Goal: Task Accomplishment & Management: Manage account settings

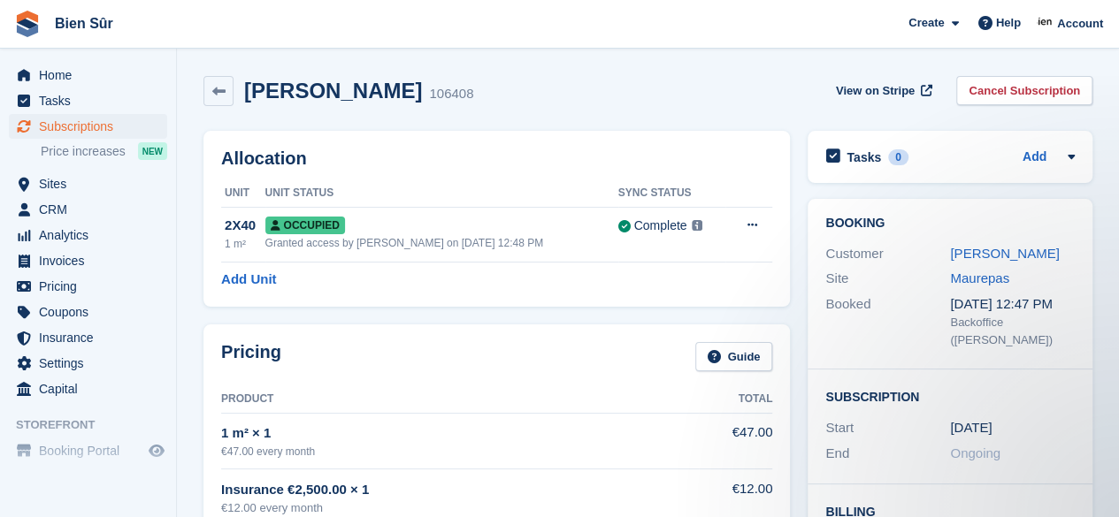
click at [1009, 84] on link "Cancel Subscription" at bounding box center [1024, 90] width 136 height 29
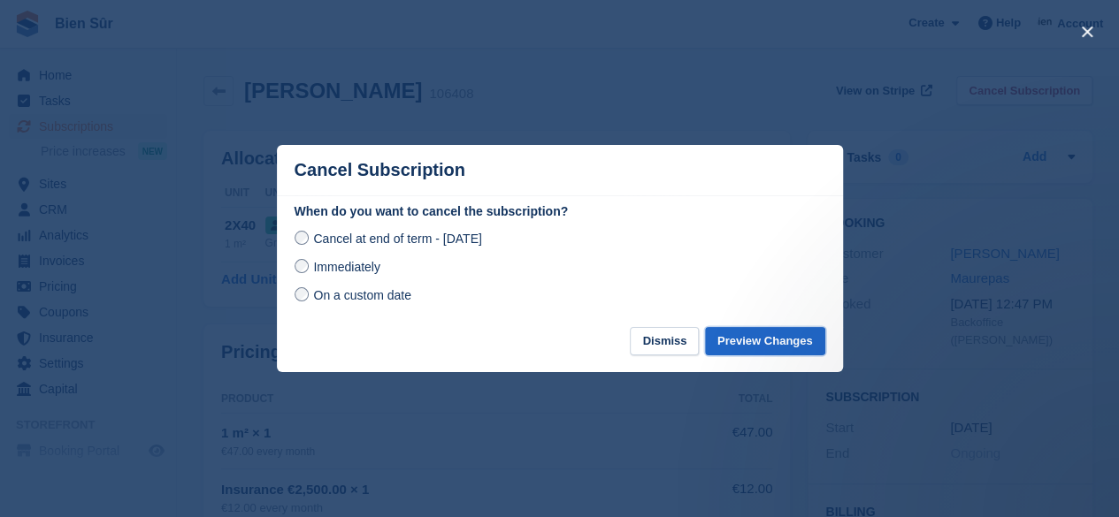
click at [755, 335] on button "Preview Changes" at bounding box center [765, 341] width 120 height 29
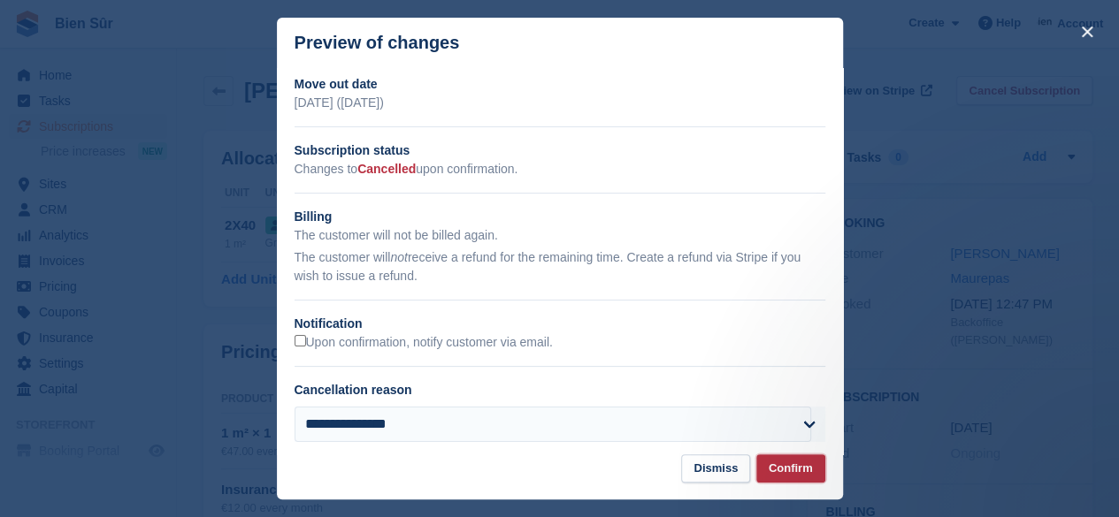
click at [796, 463] on button "Confirm" at bounding box center [790, 469] width 69 height 29
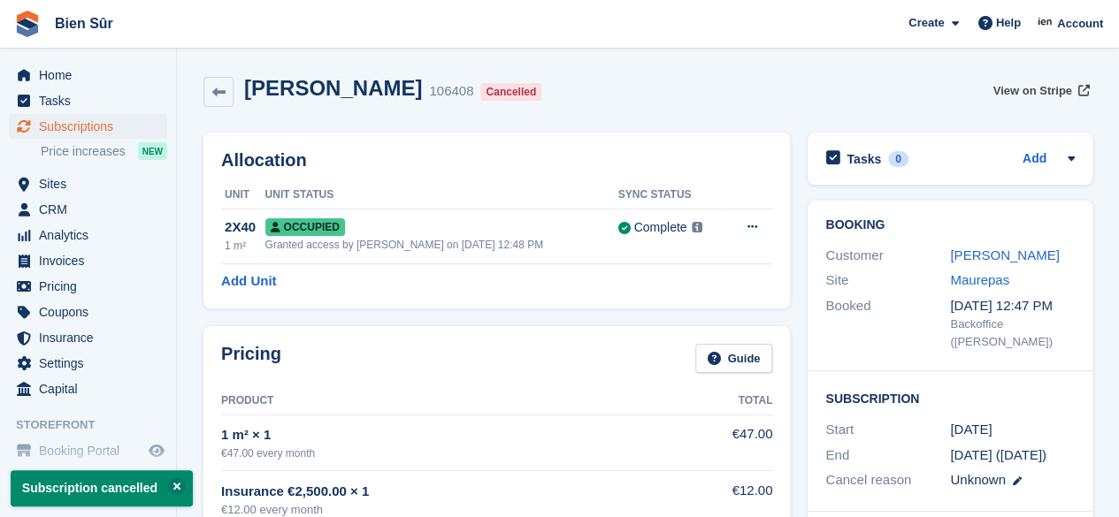
click at [1031, 95] on span "View on Stripe" at bounding box center [1031, 91] width 79 height 18
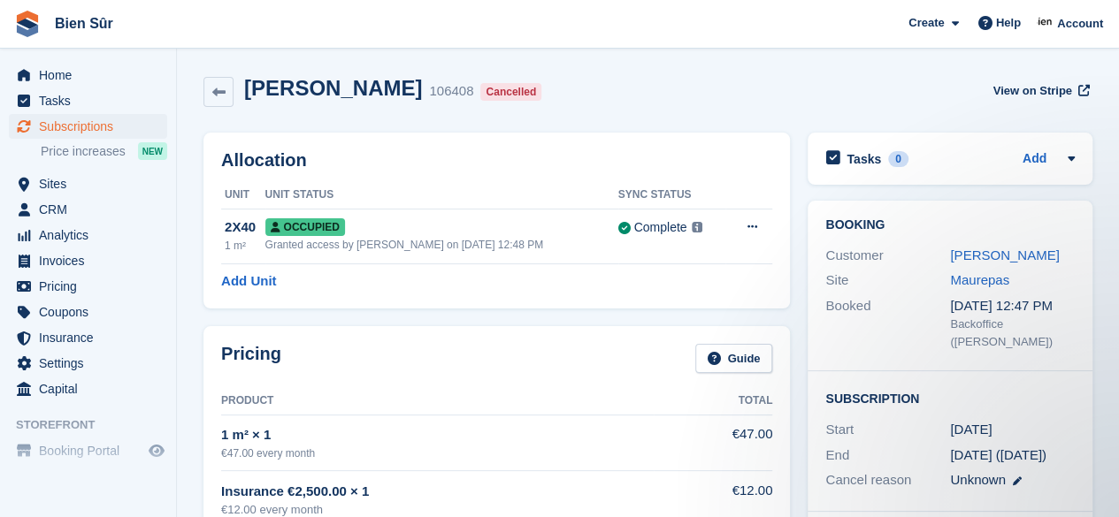
click at [743, 232] on button at bounding box center [751, 227] width 33 height 27
click at [644, 301] on p "Deallocate" at bounding box center [683, 299] width 154 height 23
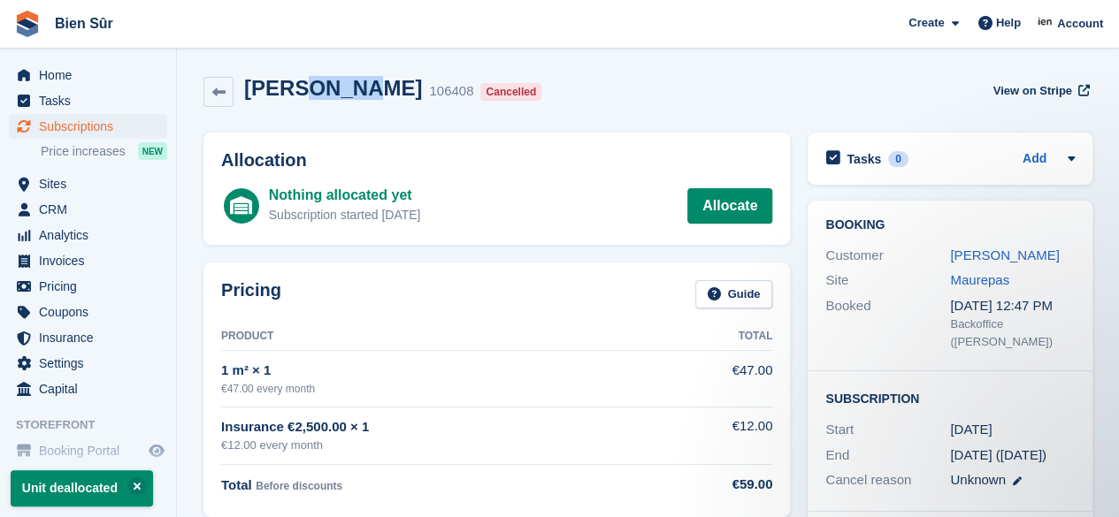
drag, startPoint x: 354, startPoint y: 89, endPoint x: 293, endPoint y: 88, distance: 61.1
click at [293, 88] on h2 "John Eggen" at bounding box center [333, 88] width 178 height 24
copy h2 "Eggen"
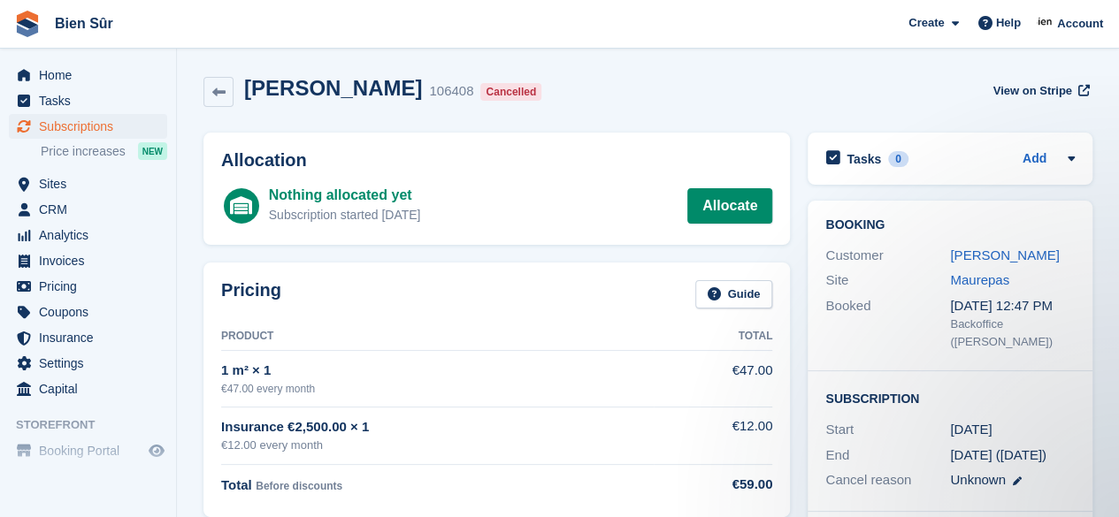
click at [55, 189] on span "Sites" at bounding box center [92, 184] width 106 height 25
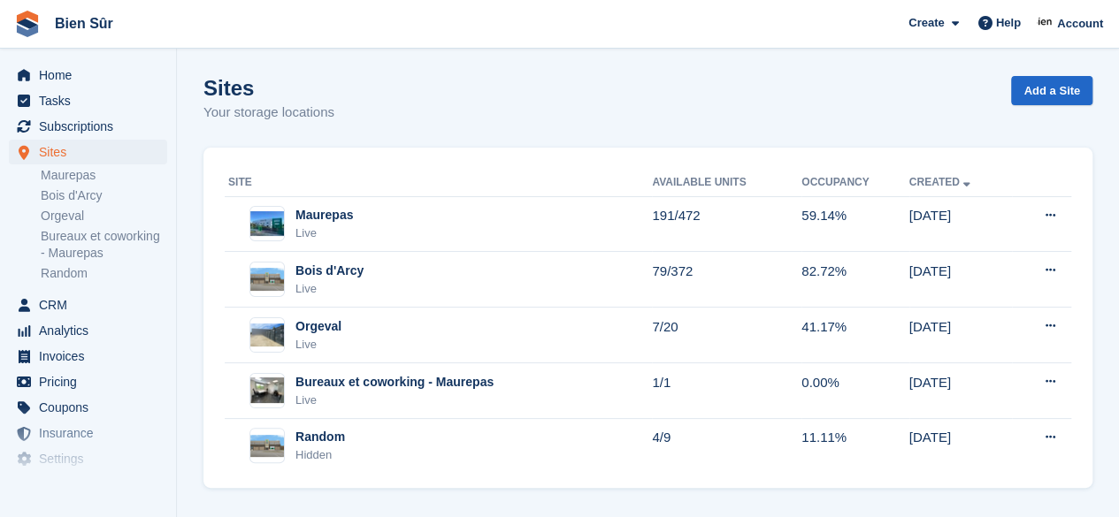
click at [476, 207] on div "Maurepas Live" at bounding box center [440, 224] width 424 height 36
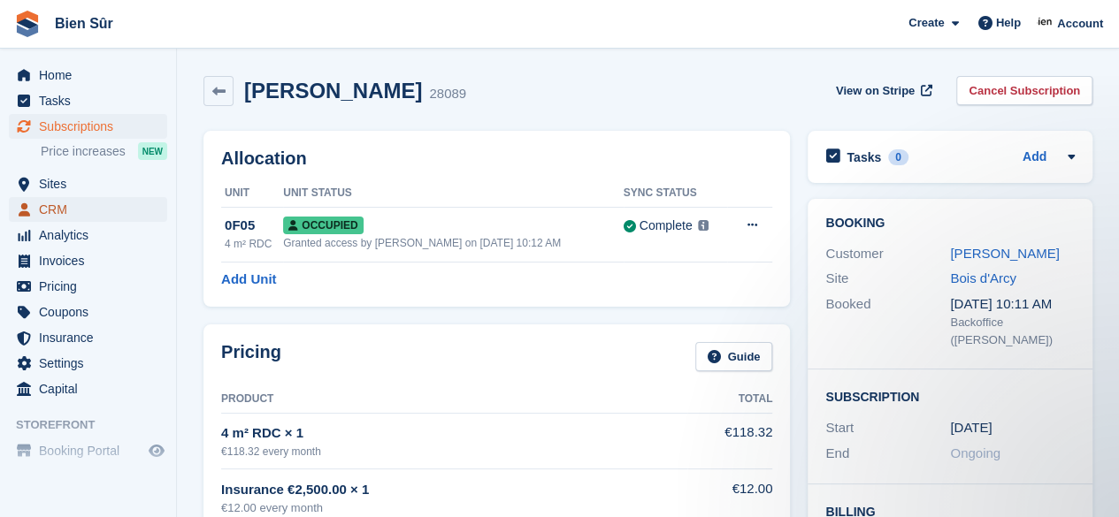
click at [73, 198] on span "CRM" at bounding box center [92, 209] width 106 height 25
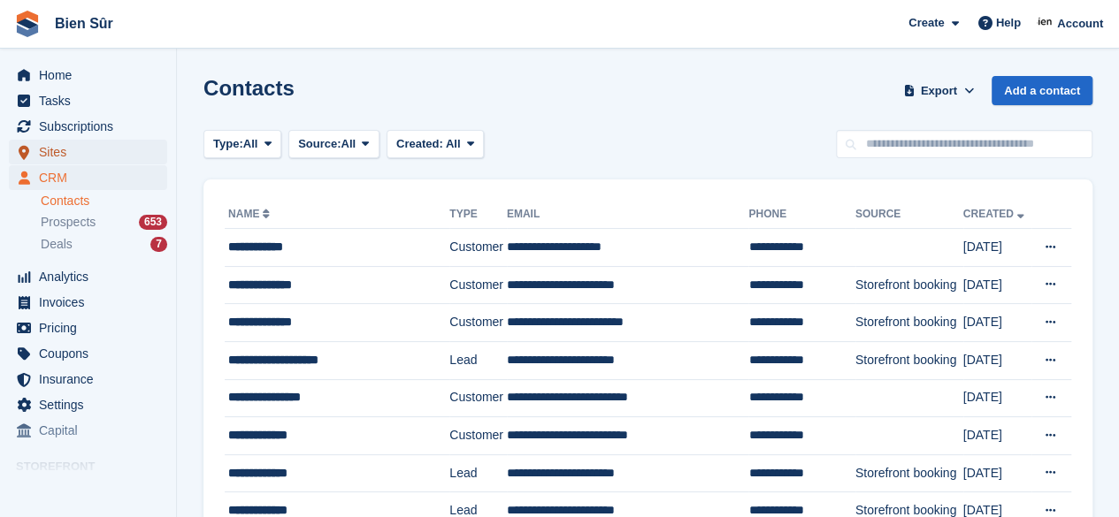
click at [68, 157] on span "Sites" at bounding box center [92, 152] width 106 height 25
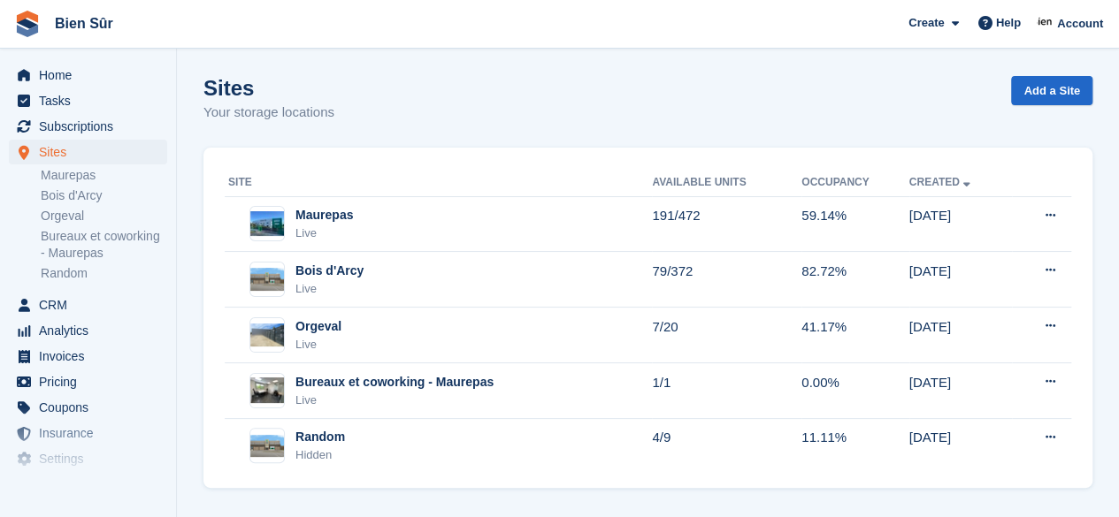
click at [425, 220] on div "Maurepas Live" at bounding box center [440, 224] width 424 height 36
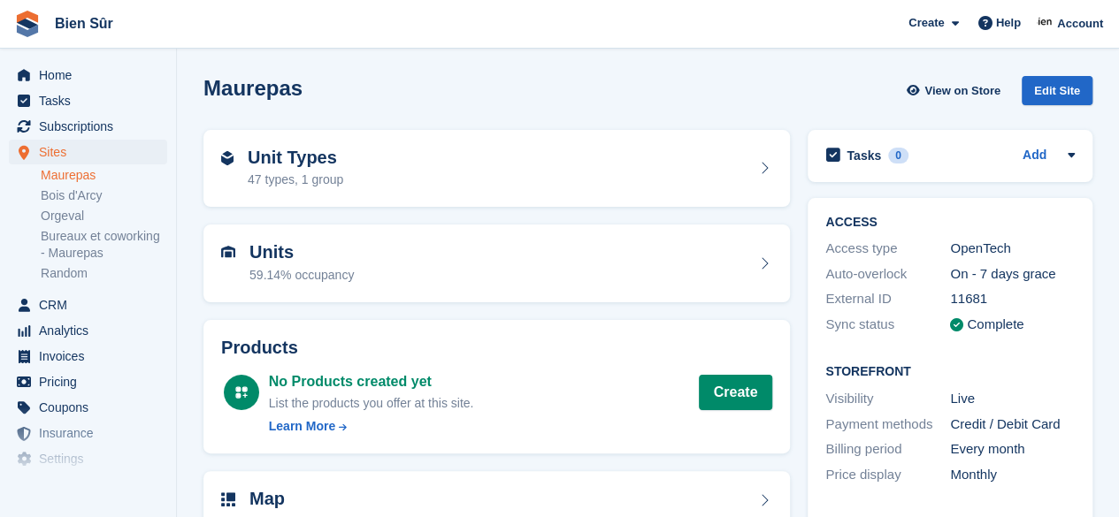
click at [482, 171] on div "Unit Types 47 types, 1 group" at bounding box center [496, 169] width 551 height 42
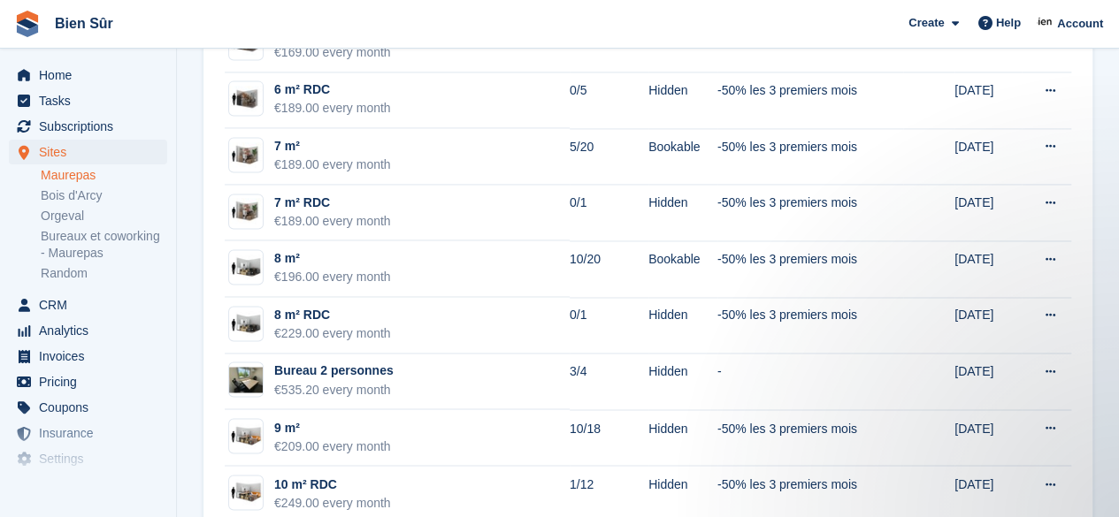
scroll to position [1327, 0]
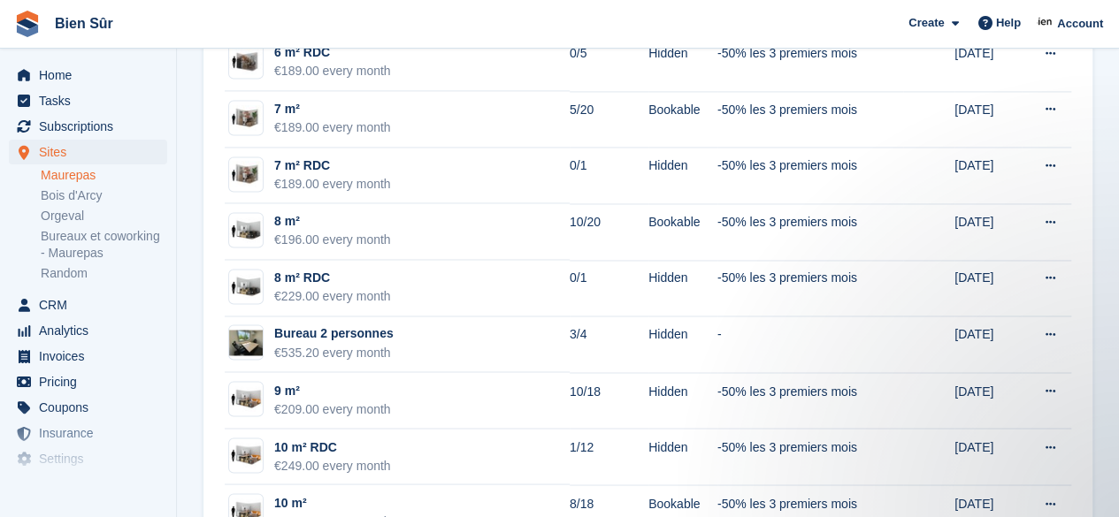
click at [413, 347] on td "Bureau 2 personnes €535.20 every month" at bounding box center [397, 345] width 345 height 57
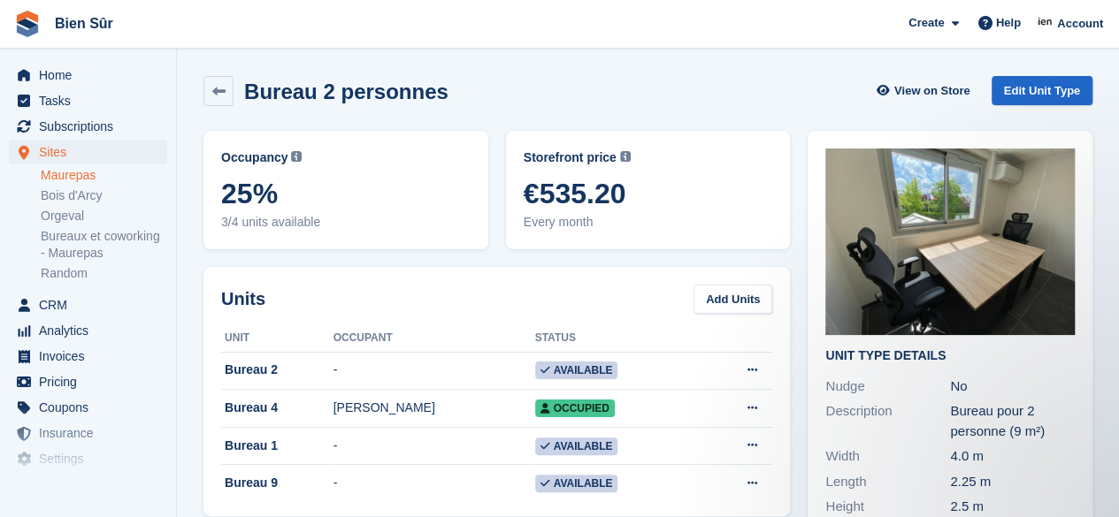
click at [211, 93] on link at bounding box center [218, 91] width 30 height 30
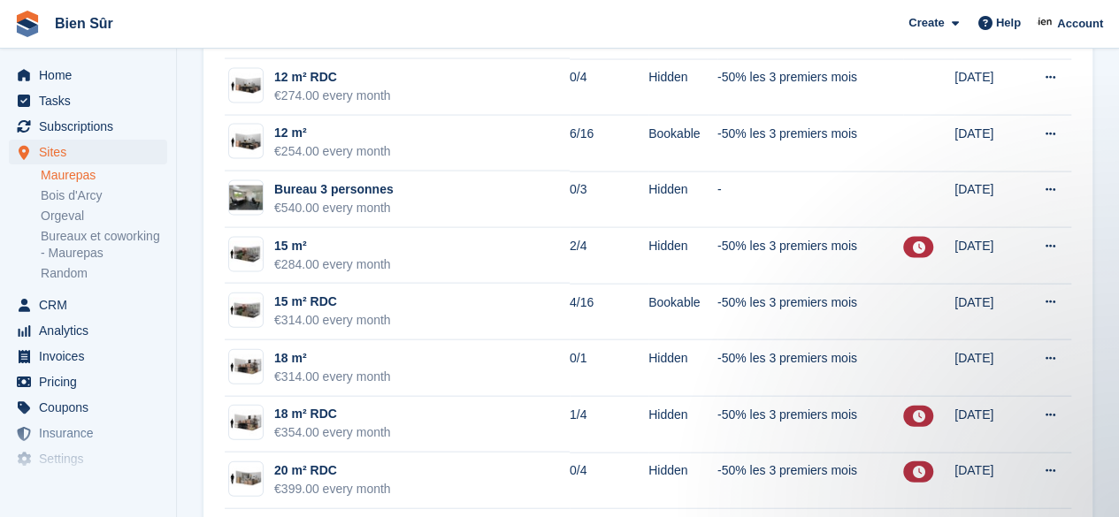
scroll to position [1769, 0]
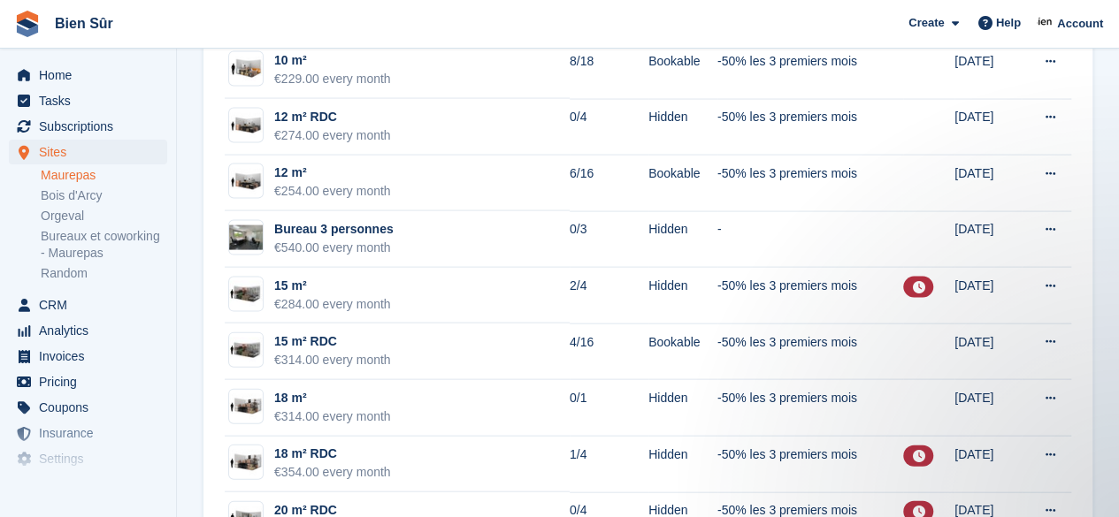
click at [469, 232] on td "Bureau 3 personnes €540.00 every month" at bounding box center [397, 239] width 345 height 57
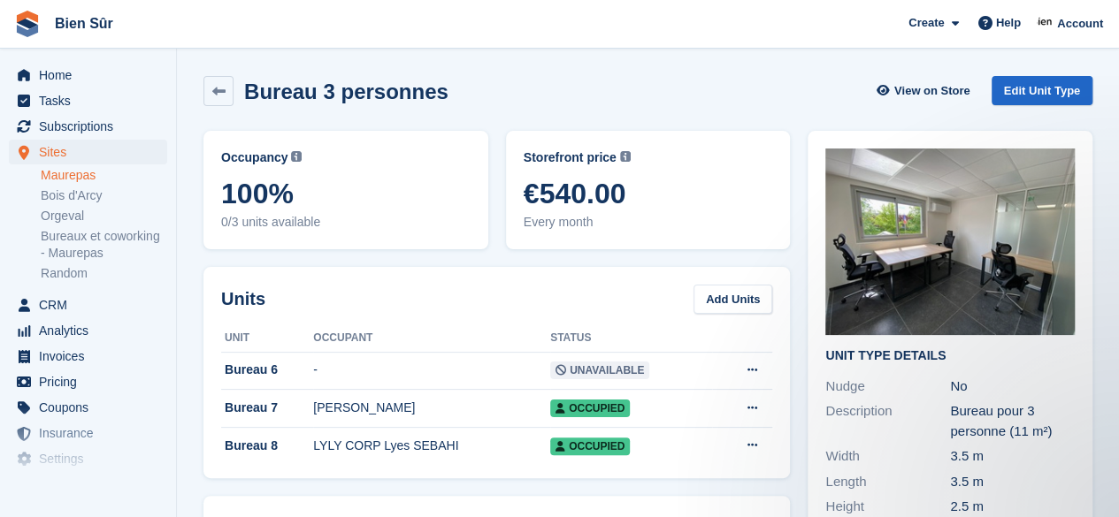
click at [216, 95] on icon at bounding box center [218, 91] width 13 height 13
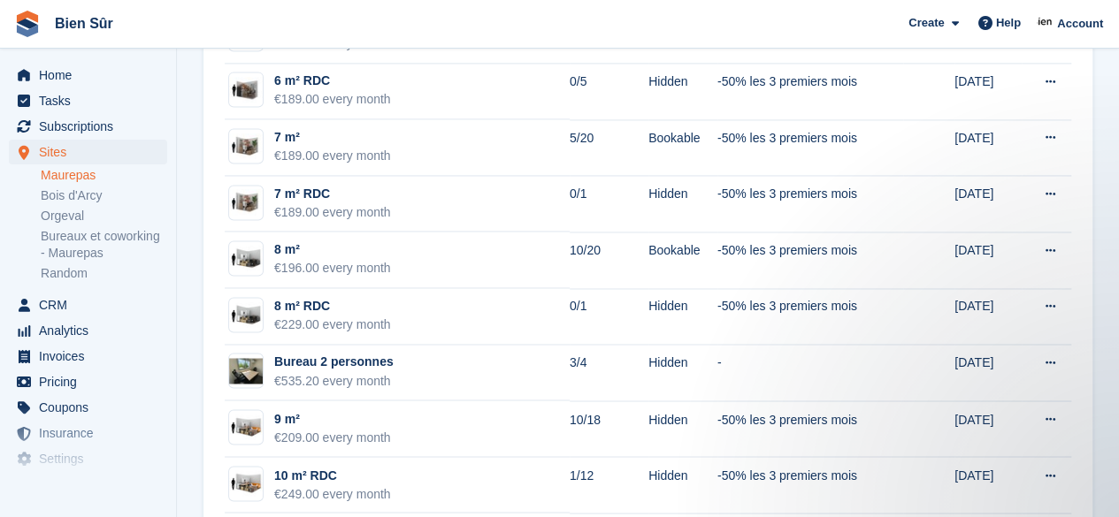
scroll to position [1327, 0]
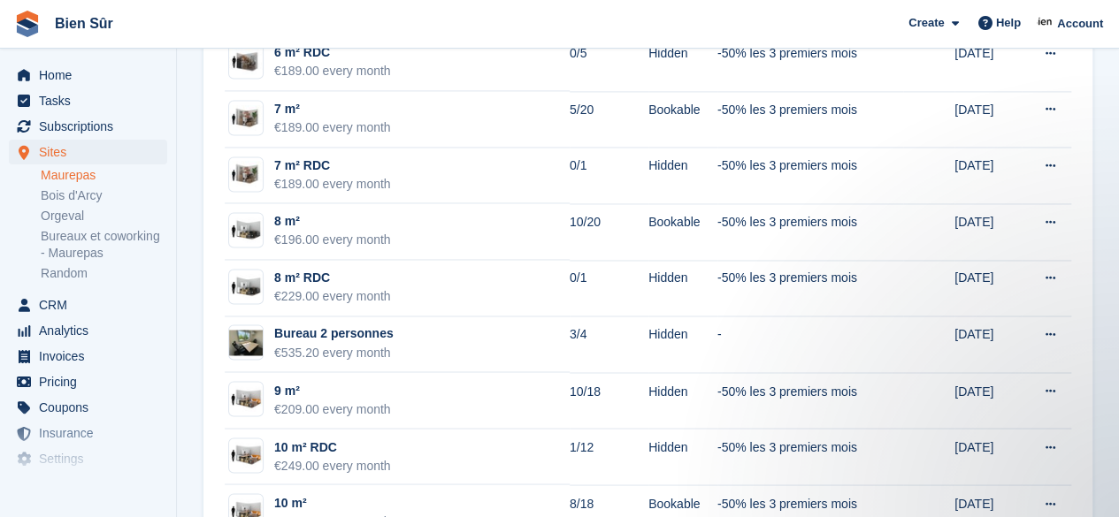
click at [510, 346] on td "Bureau 2 personnes €535.20 every month" at bounding box center [397, 345] width 345 height 57
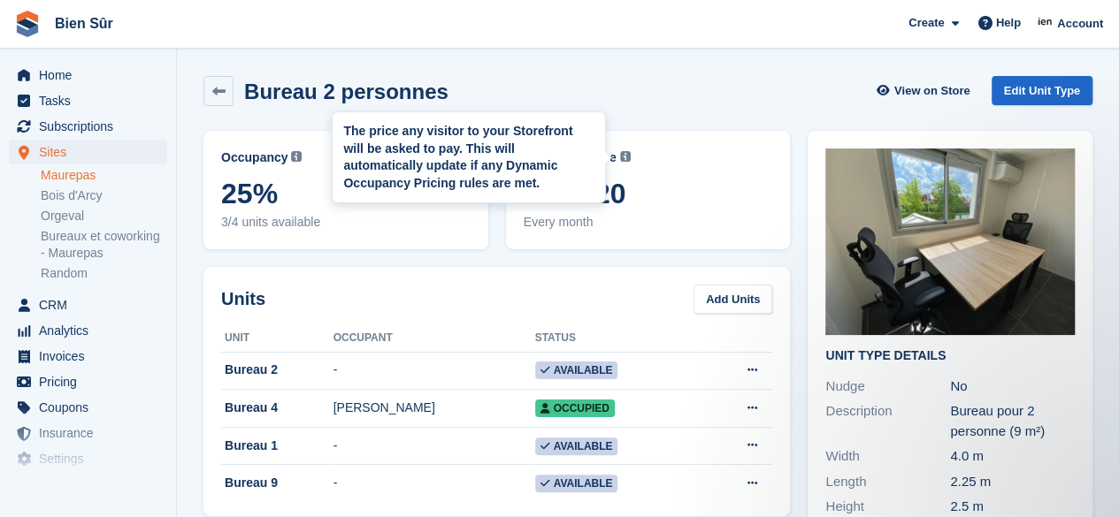
click at [621, 157] on img at bounding box center [625, 156] width 11 height 11
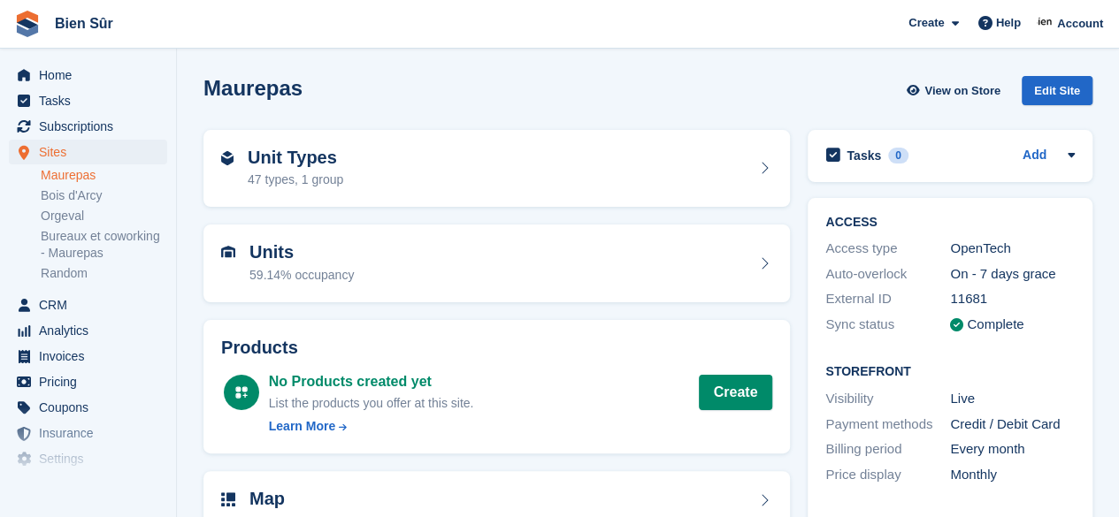
click at [467, 173] on div "Unit Types 47 types, 1 group" at bounding box center [496, 169] width 551 height 42
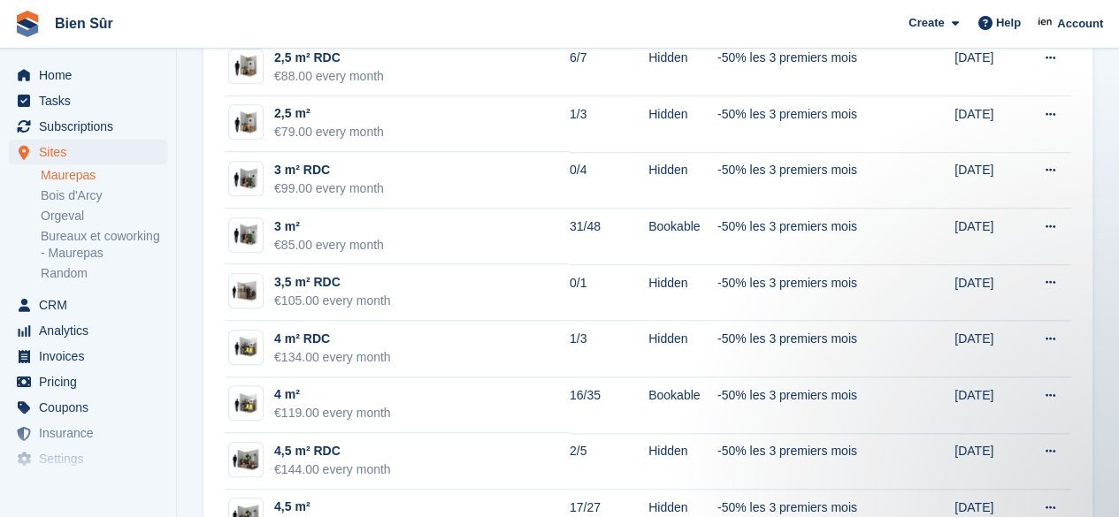
scroll to position [619, 0]
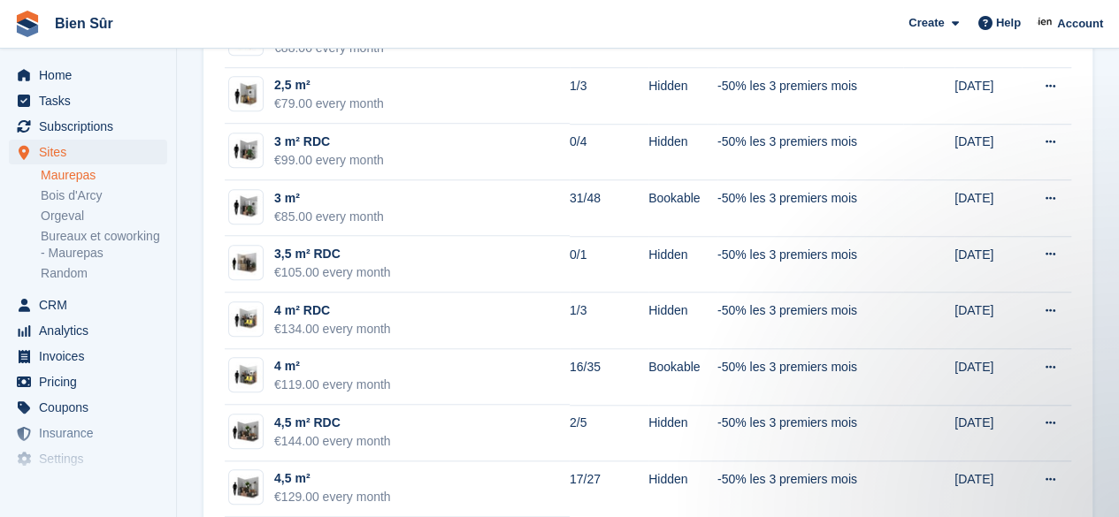
click at [333, 381] on div "€119.00 every month" at bounding box center [332, 385] width 117 height 19
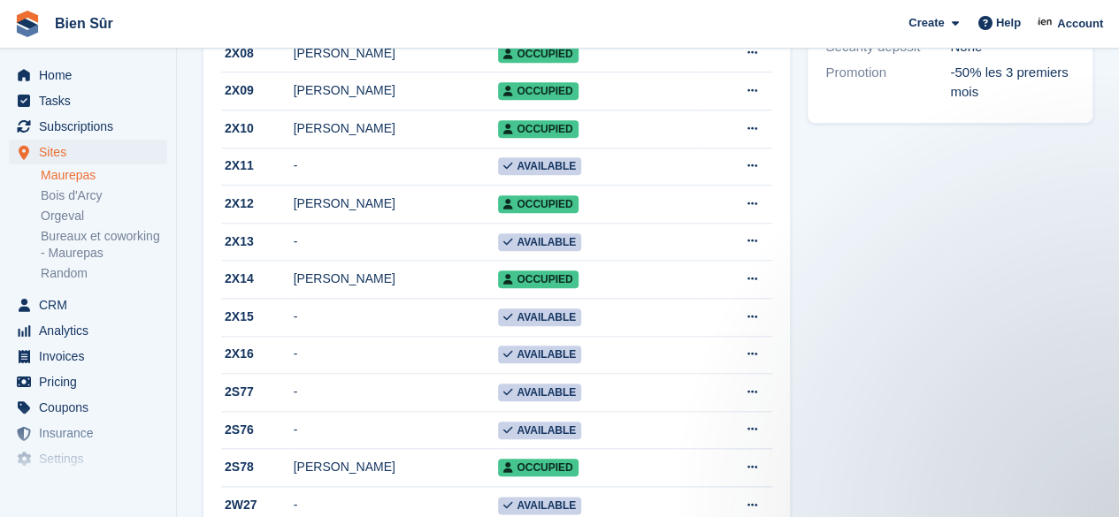
scroll to position [531, 0]
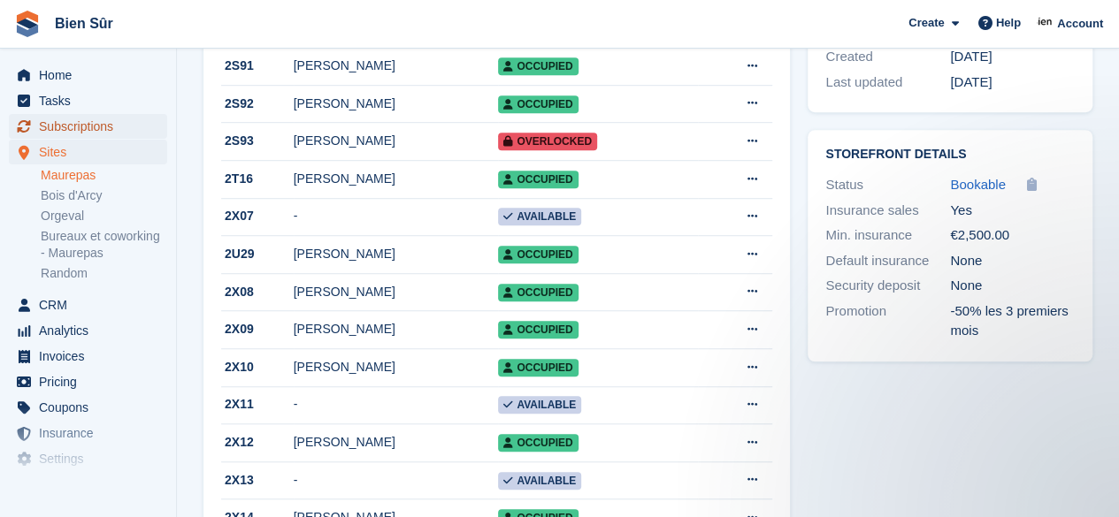
click at [88, 121] on span "Subscriptions" at bounding box center [92, 126] width 106 height 25
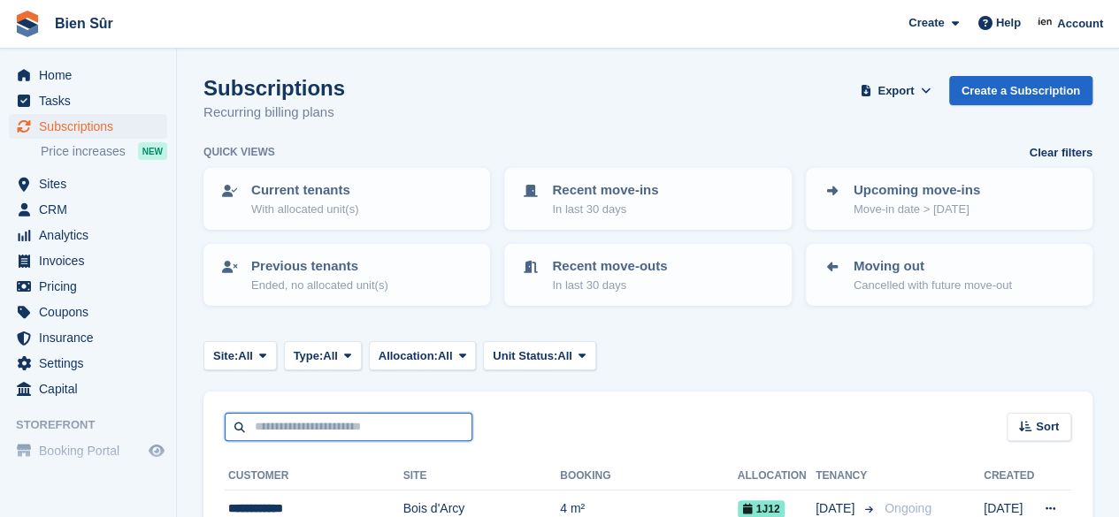
click at [260, 429] on input "text" at bounding box center [349, 427] width 248 height 29
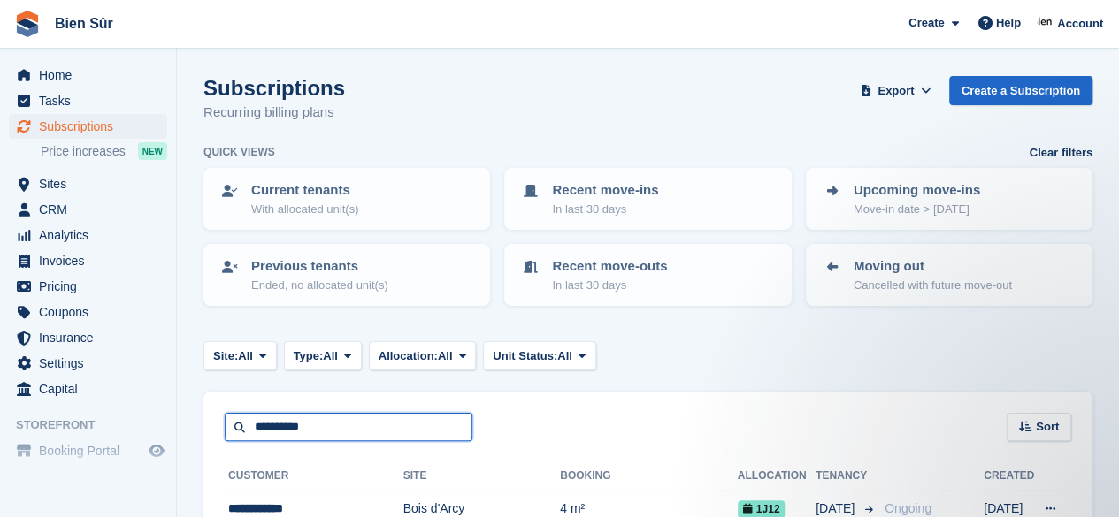
type input "**********"
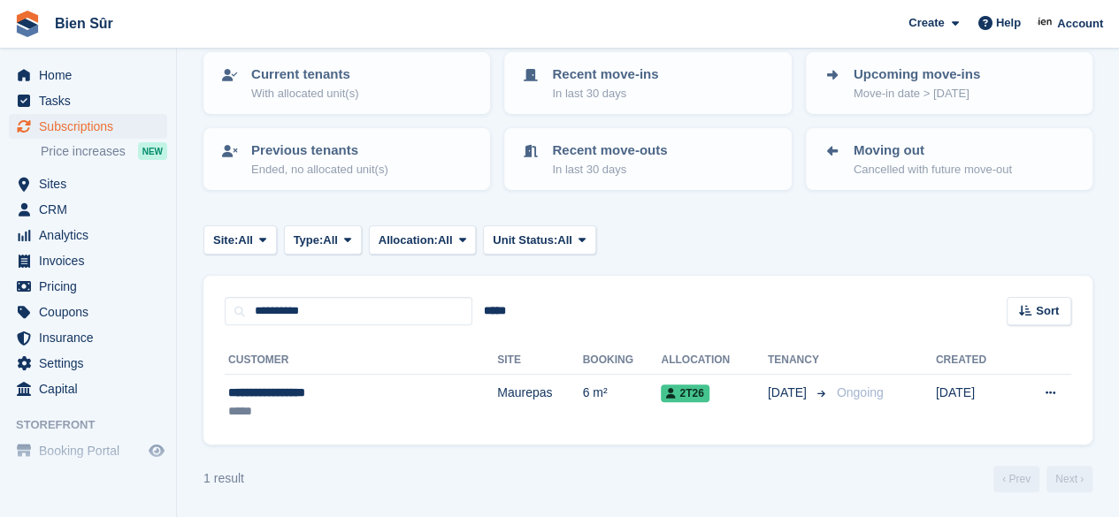
scroll to position [117, 0]
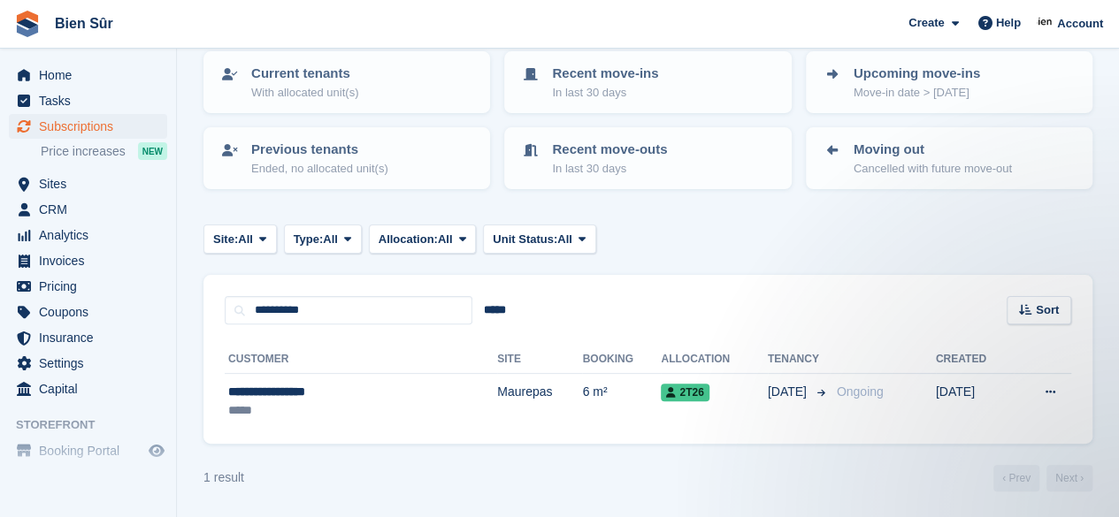
click at [497, 392] on td "Maurepas" at bounding box center [539, 402] width 85 height 56
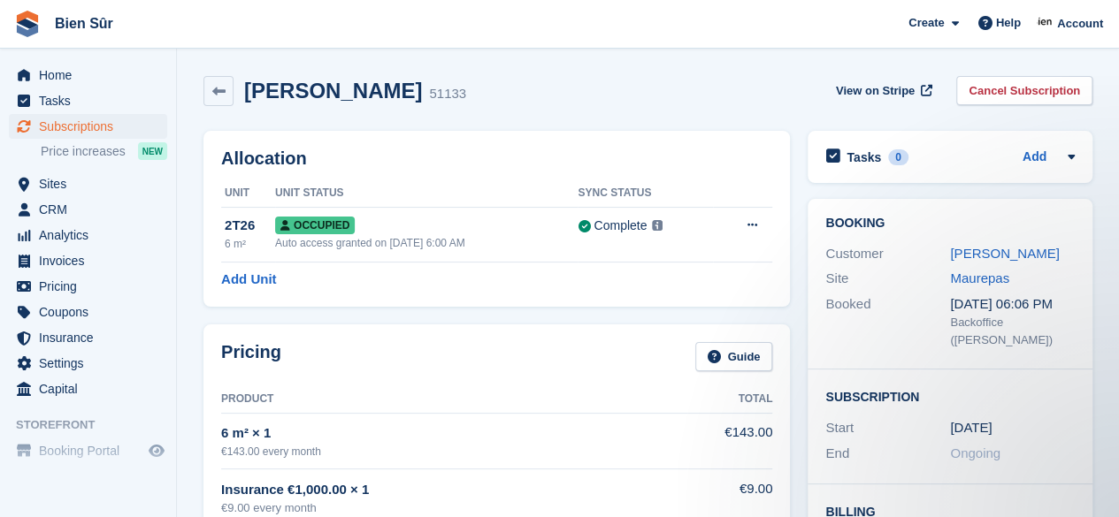
click at [987, 257] on link "Nadia Taguercift" at bounding box center [1004, 253] width 109 height 15
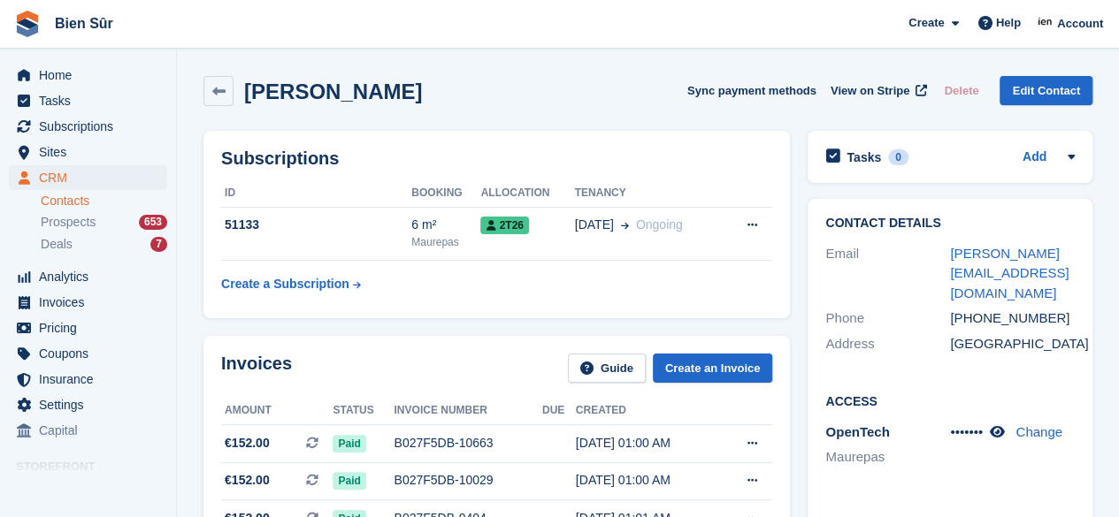
click at [999, 425] on icon at bounding box center [997, 431] width 15 height 13
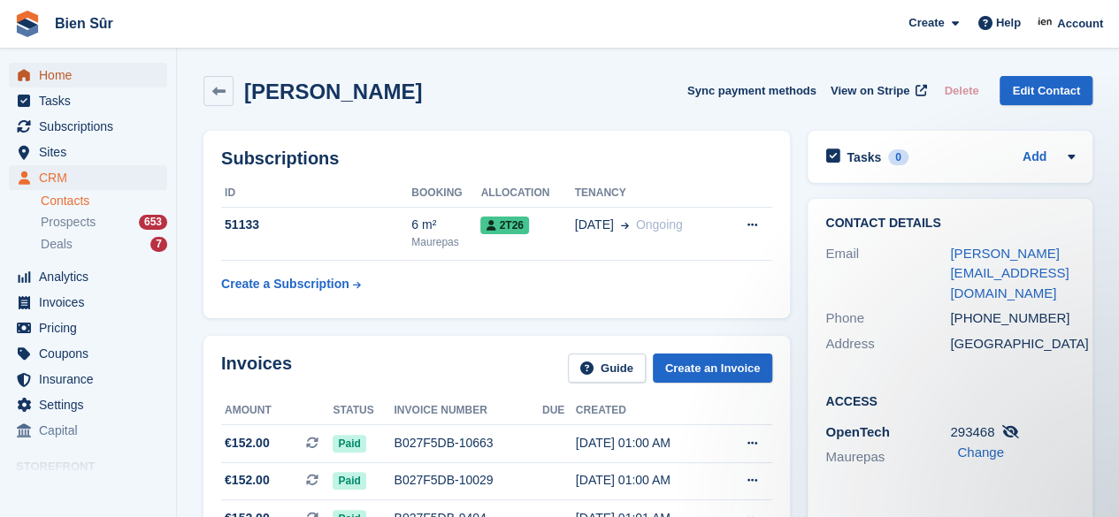
click at [65, 76] on span "Home" at bounding box center [92, 75] width 106 height 25
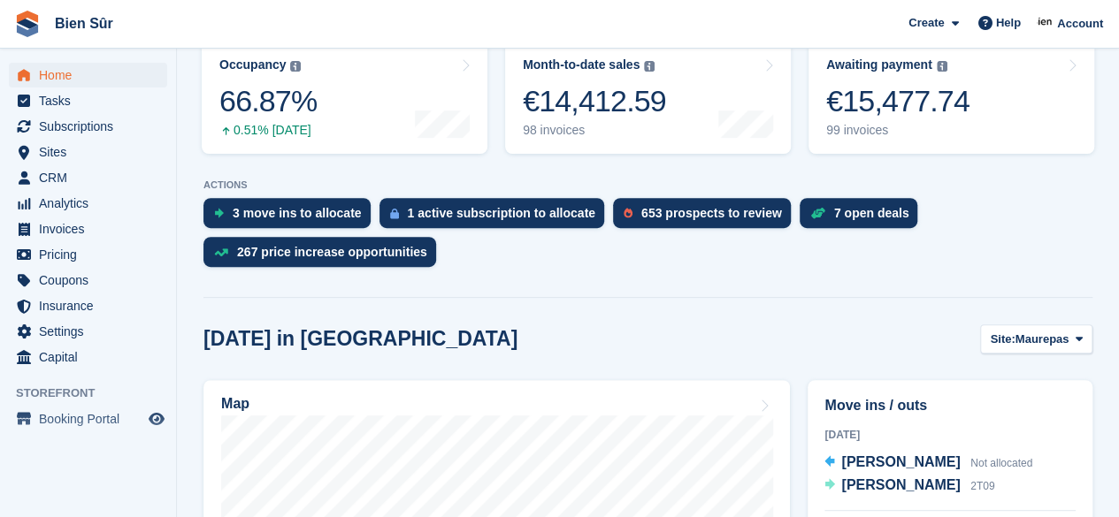
scroll to position [442, 0]
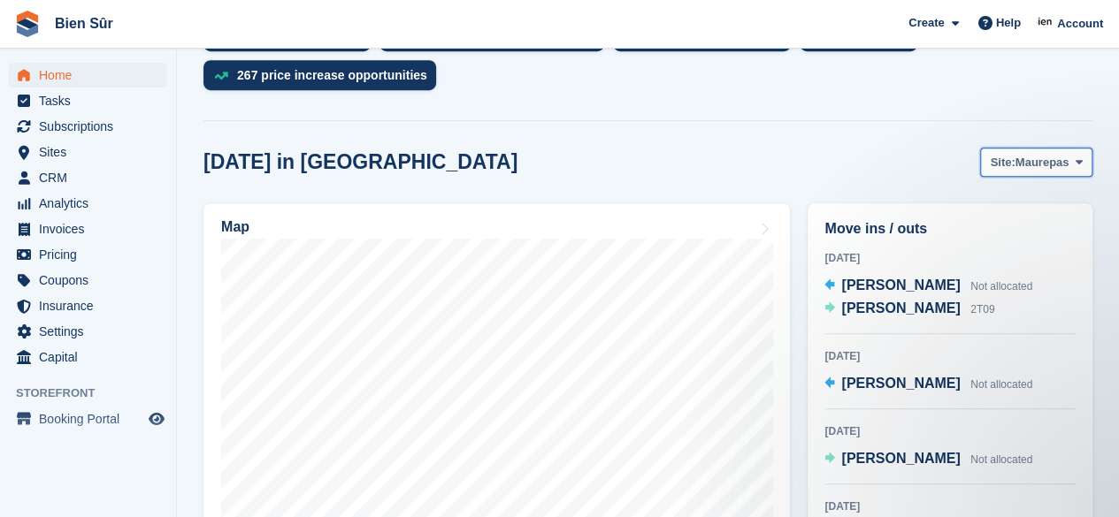
click at [1050, 165] on span "Maurepas" at bounding box center [1042, 163] width 54 height 18
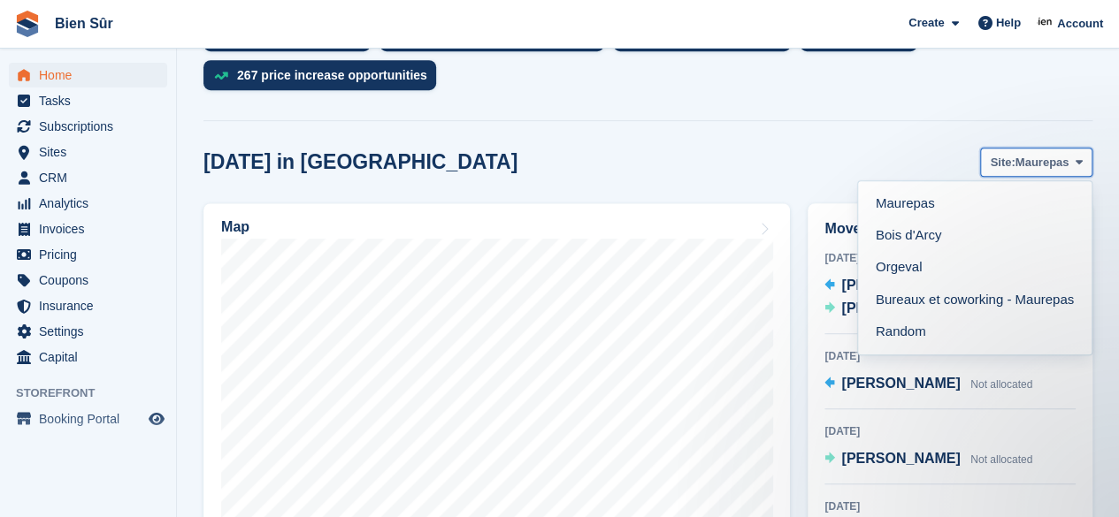
scroll to position [0, 0]
click at [925, 238] on link "Bois d'Arcy" at bounding box center [974, 236] width 219 height 32
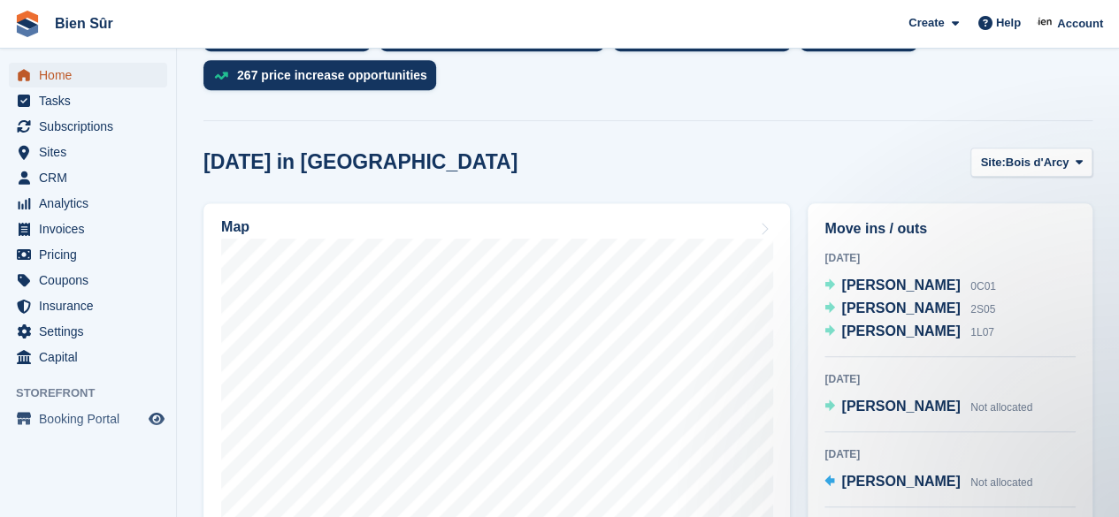
click at [78, 80] on span "Home" at bounding box center [92, 75] width 106 height 25
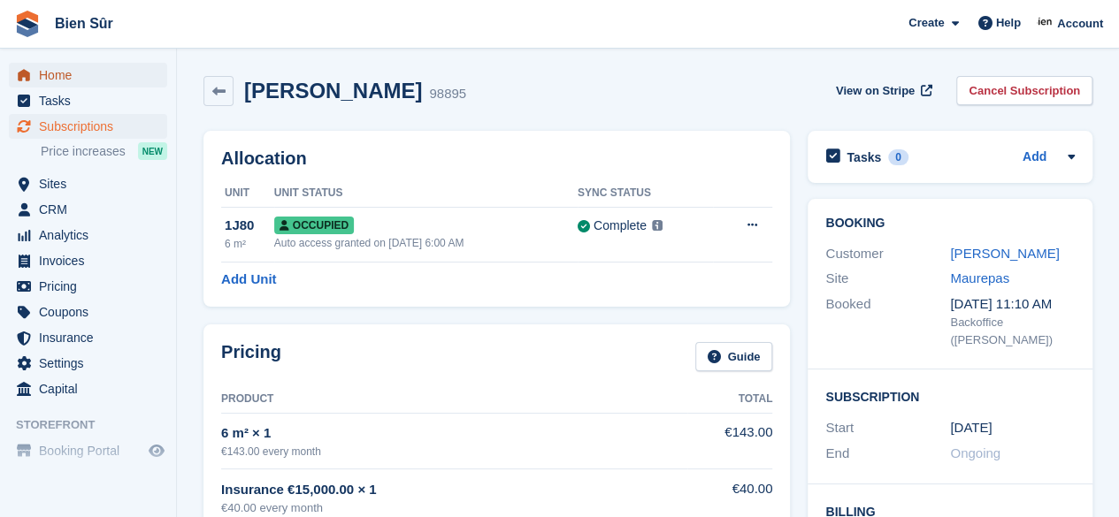
click at [104, 80] on span "Home" at bounding box center [92, 75] width 106 height 25
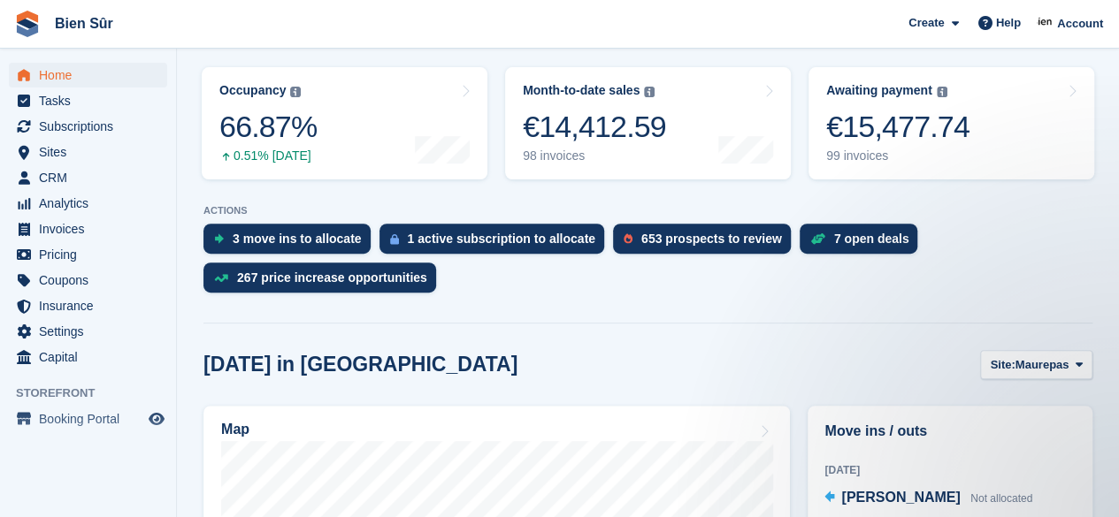
scroll to position [442, 0]
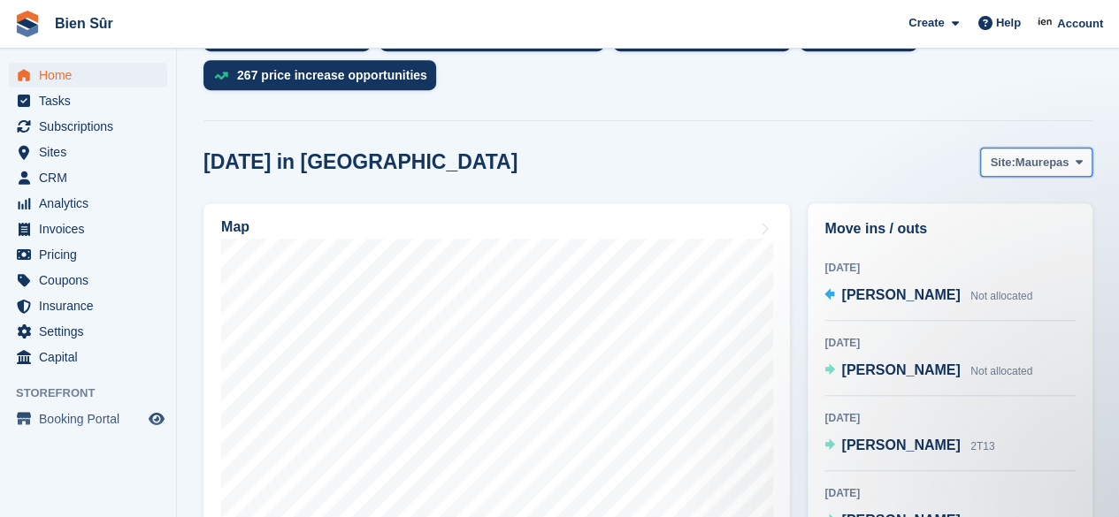
click at [1061, 169] on span "Maurepas" at bounding box center [1042, 163] width 54 height 18
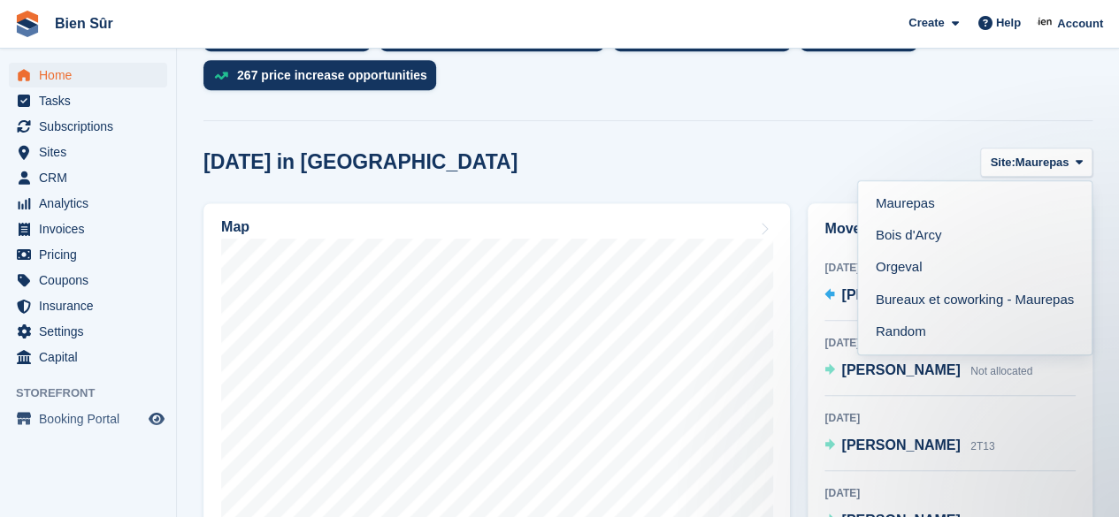
click at [991, 247] on link "Bois d'Arcy" at bounding box center [974, 236] width 219 height 32
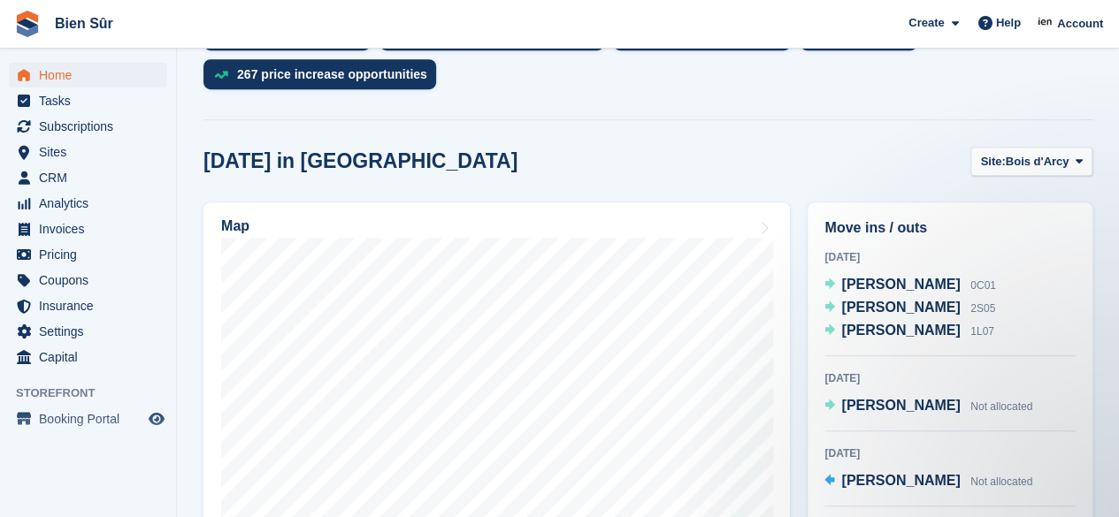
scroll to position [619, 0]
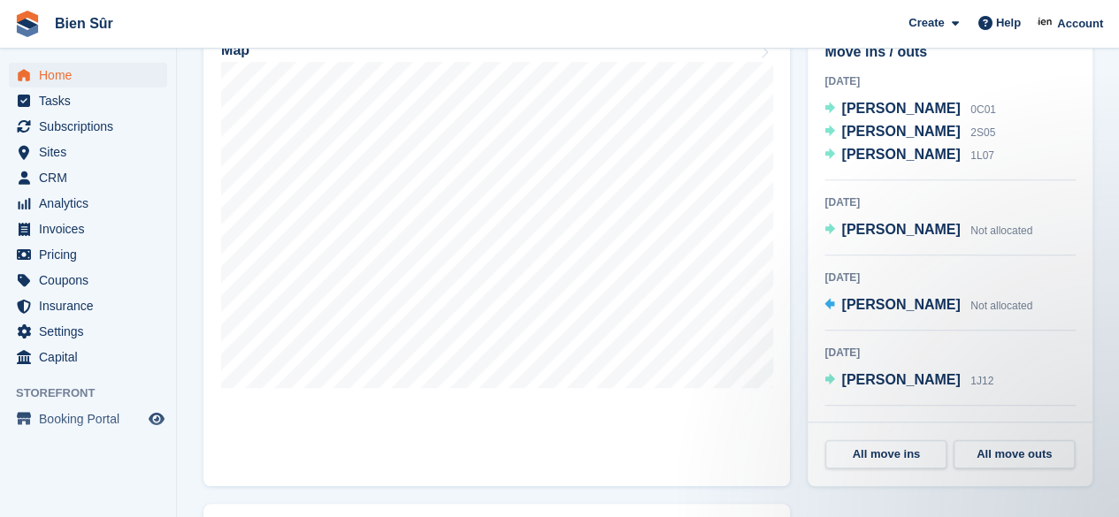
click at [882, 235] on span "[PERSON_NAME]" at bounding box center [900, 229] width 119 height 15
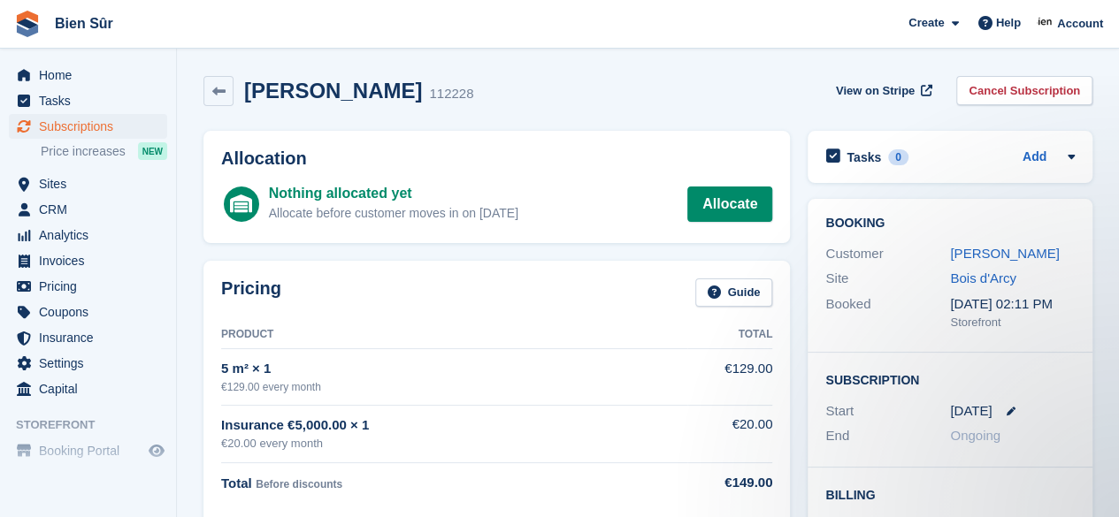
click at [984, 257] on link "[PERSON_NAME]" at bounding box center [1004, 253] width 109 height 15
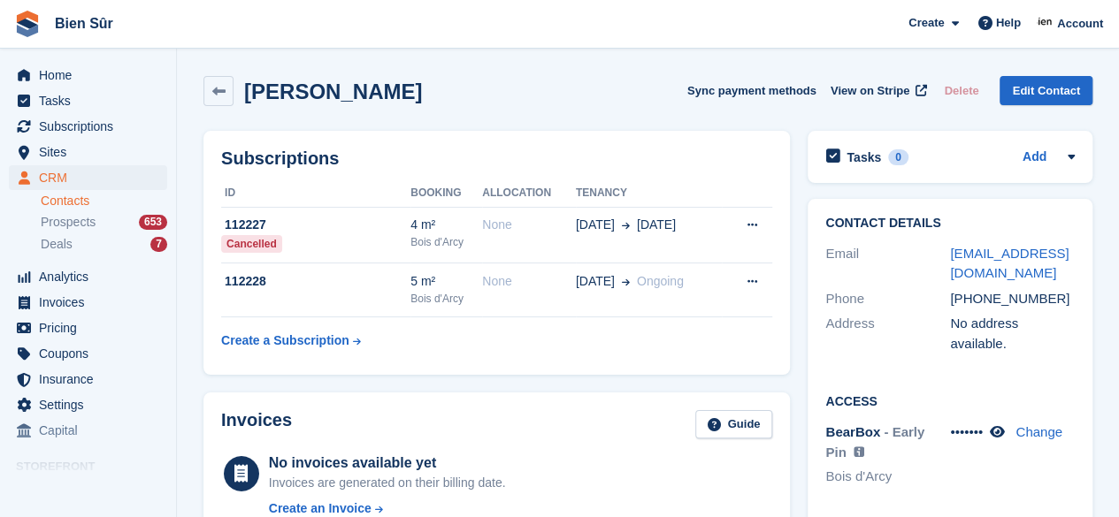
click at [1002, 425] on icon at bounding box center [997, 431] width 15 height 13
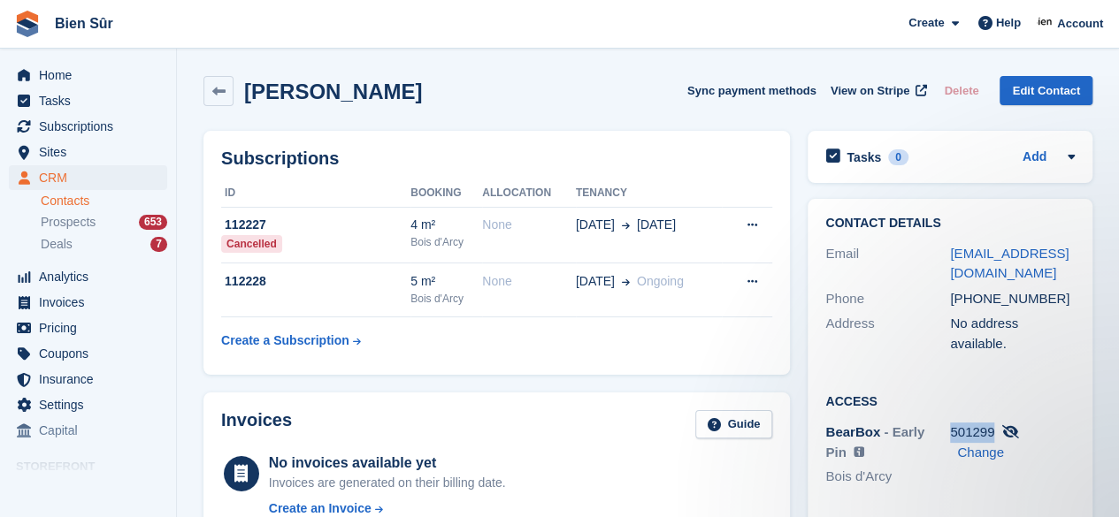
drag, startPoint x: 993, startPoint y: 416, endPoint x: 950, endPoint y: 413, distance: 43.4
click at [950, 423] on div "501299 Change" at bounding box center [1012, 443] width 125 height 40
copy span "501299"
click at [433, 289] on div "5 m²" at bounding box center [446, 281] width 72 height 19
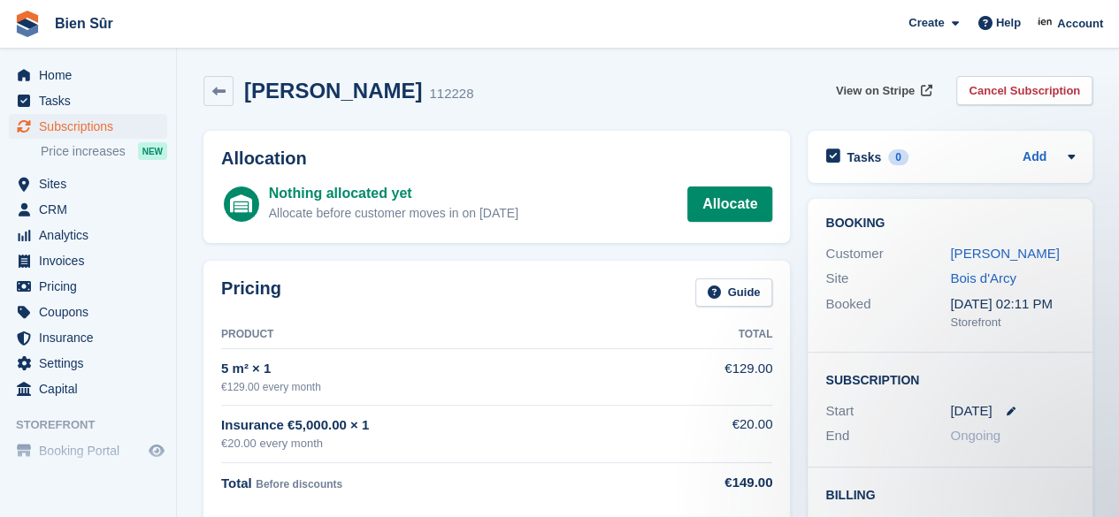
click at [892, 95] on span "View on Stripe" at bounding box center [875, 91] width 79 height 18
click at [738, 211] on link "Allocate" at bounding box center [729, 204] width 85 height 35
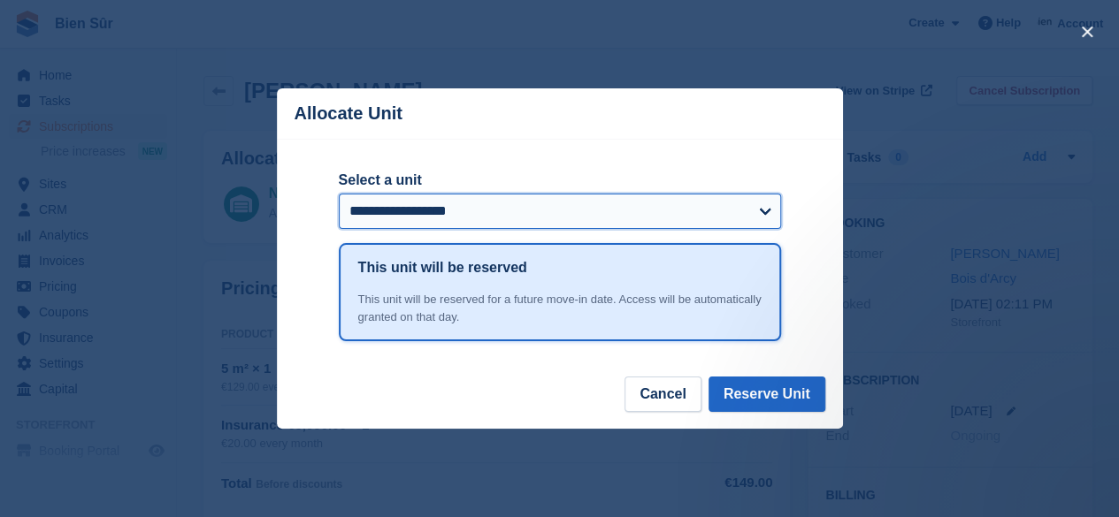
click at [601, 217] on select "**********" at bounding box center [560, 211] width 442 height 35
select select "*****"
click at [339, 195] on select "**********" at bounding box center [560, 211] width 442 height 35
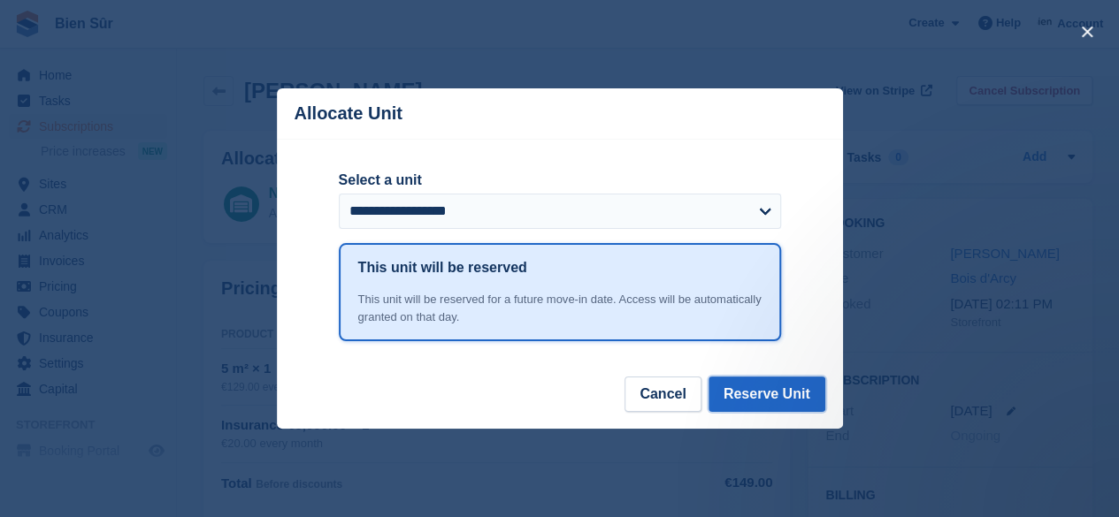
click at [748, 401] on button "Reserve Unit" at bounding box center [766, 394] width 117 height 35
